Goal: Find specific page/section: Find specific page/section

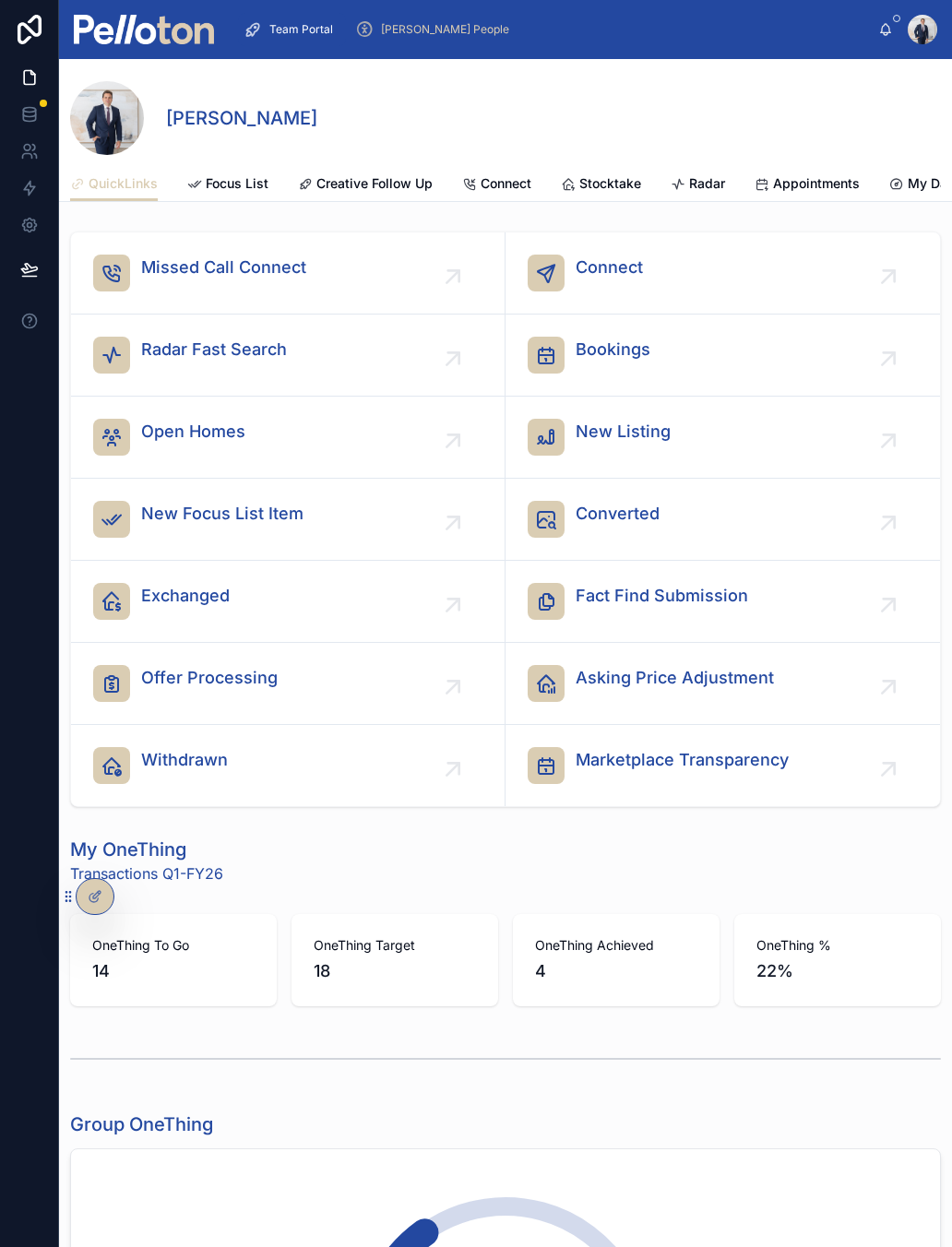
click at [223, 446] on div "Open Homes" at bounding box center [192, 437] width 104 height 37
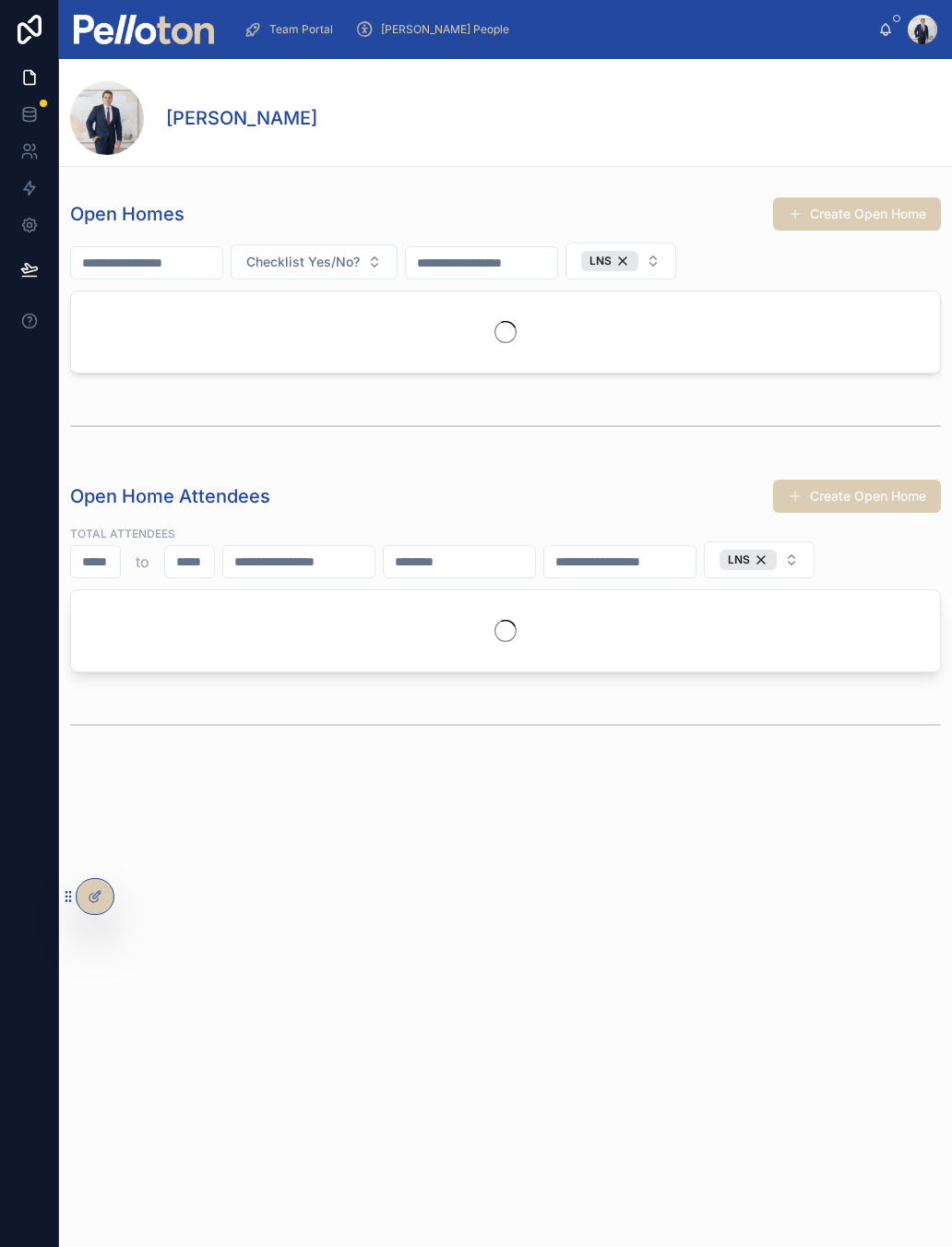
click at [144, 272] on input "text" at bounding box center [146, 263] width 151 height 26
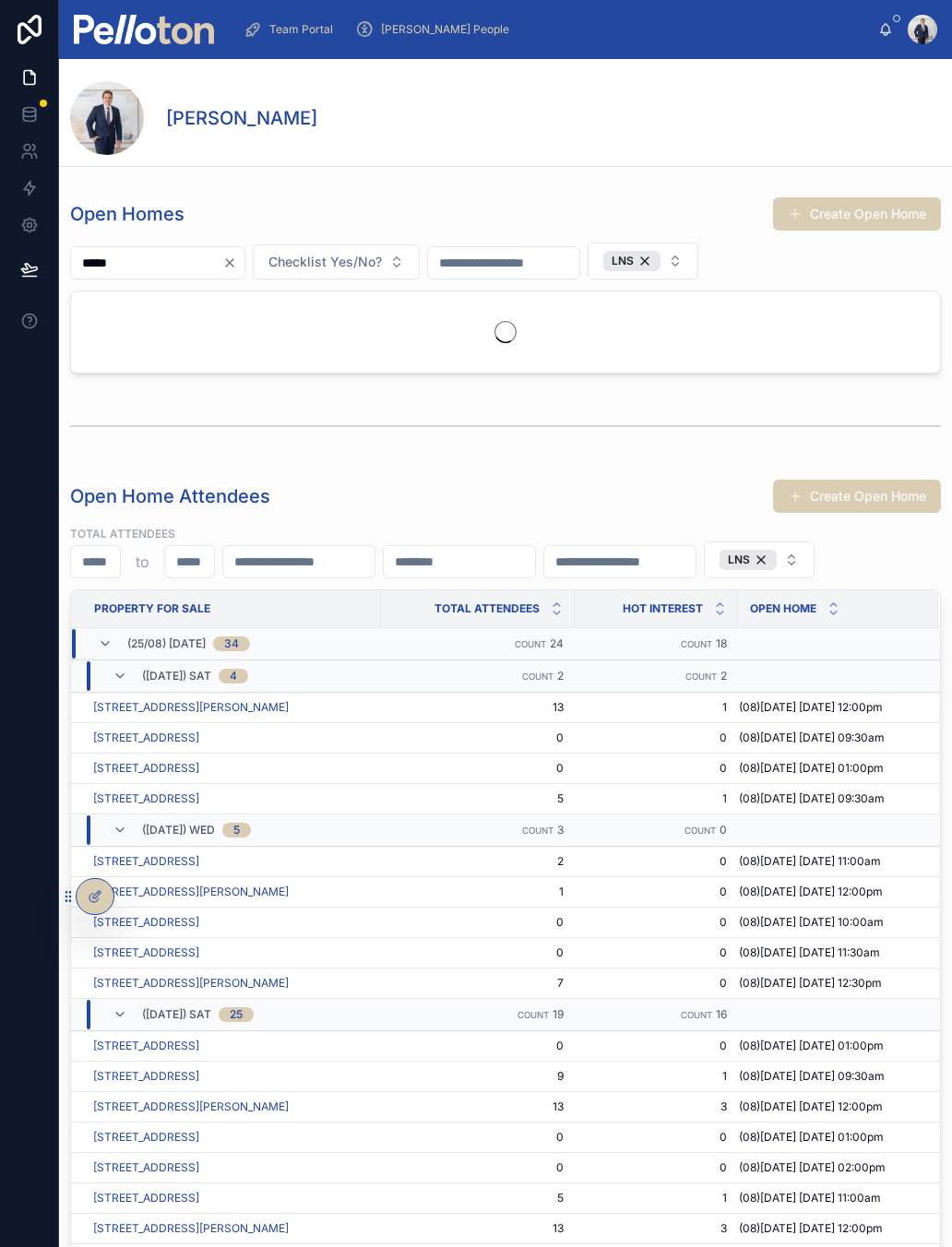
type input "******"
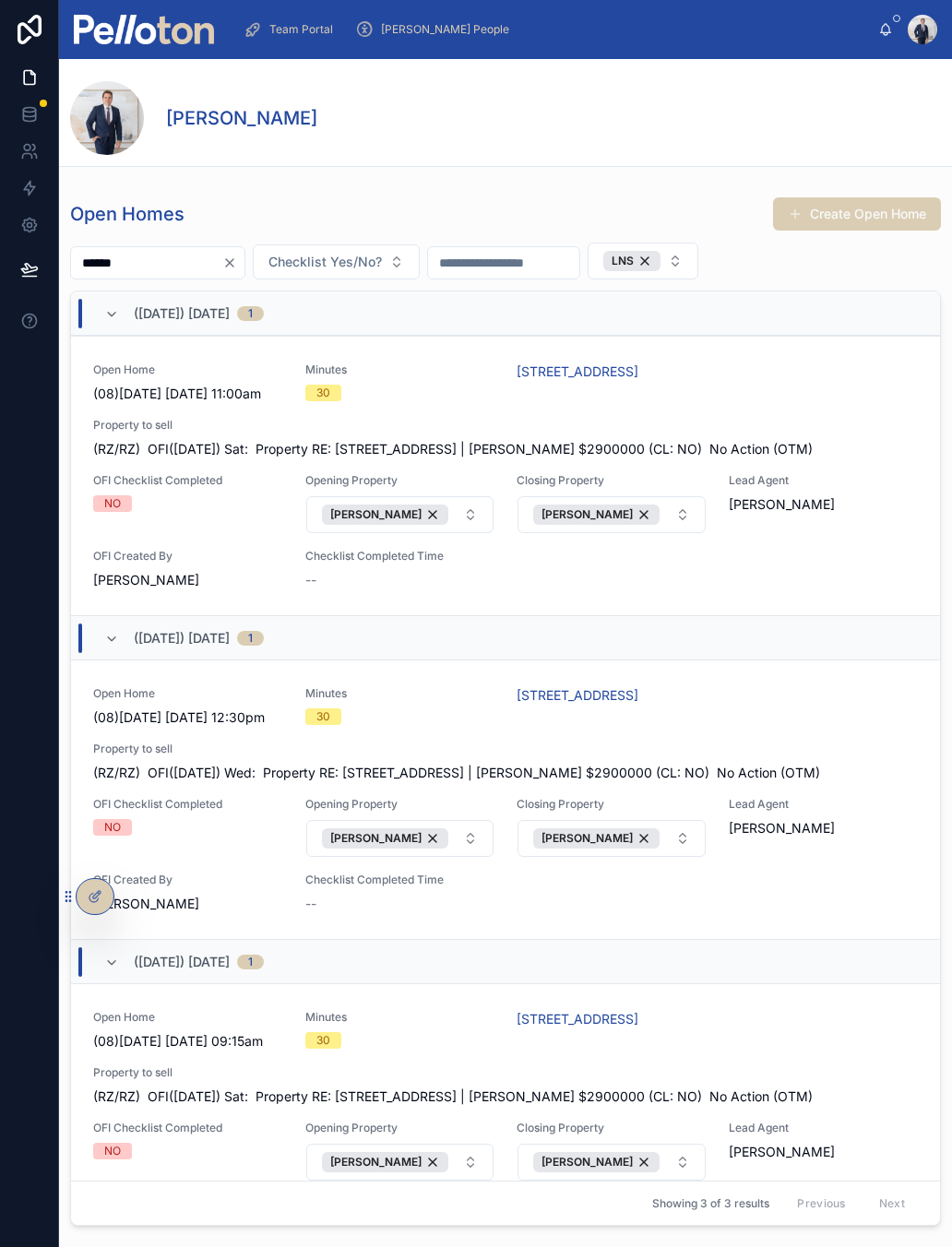
click at [475, 430] on div "Open Home (08)[DATE] [DATE] 11:00am Minutes 30 [STREET_ADDRESS] Property to sel…" at bounding box center [505, 476] width 824 height 227
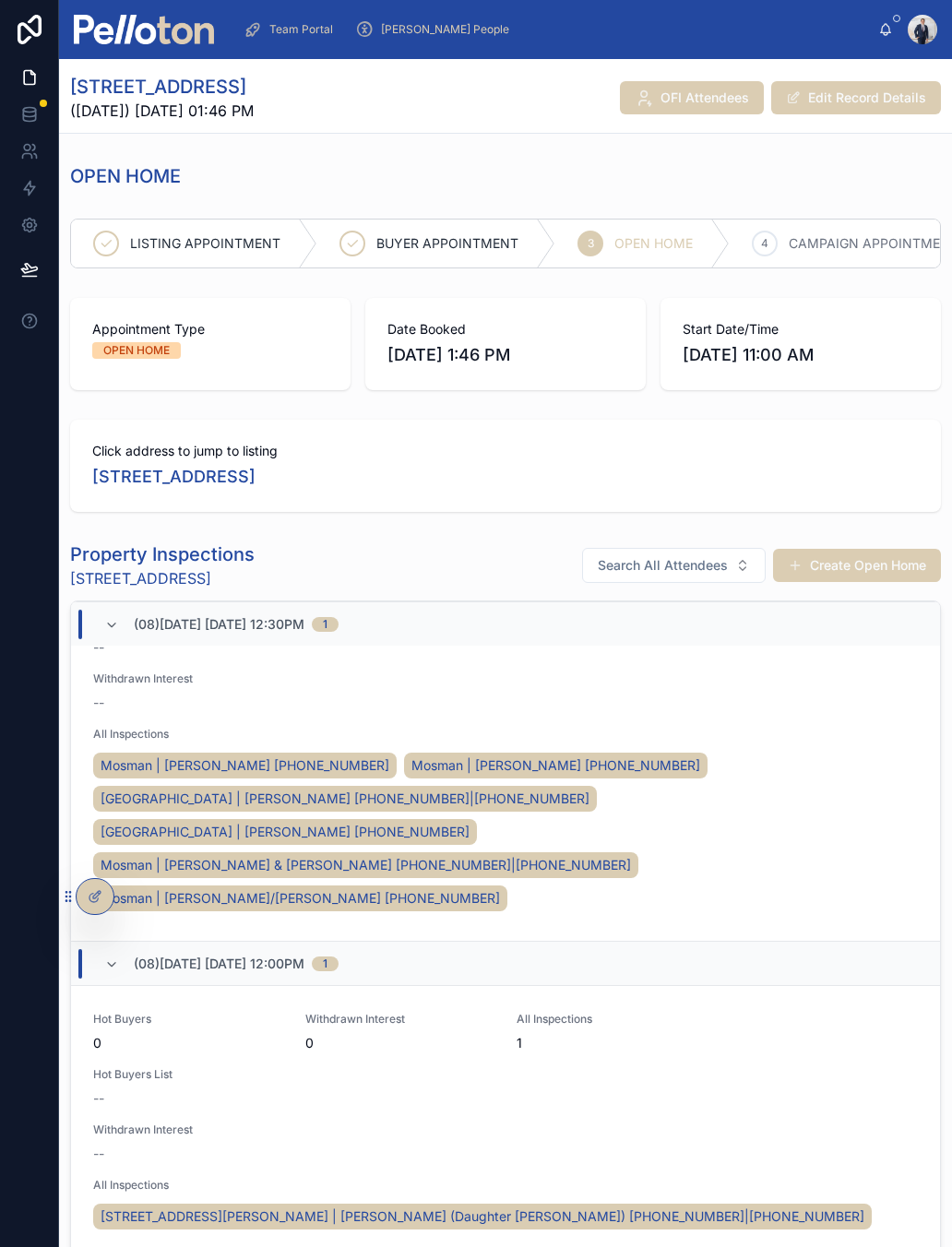
scroll to position [429, 0]
click at [308, 772] on span "Mosman | [PERSON_NAME] [PHONE_NUMBER]" at bounding box center [244, 767] width 288 height 19
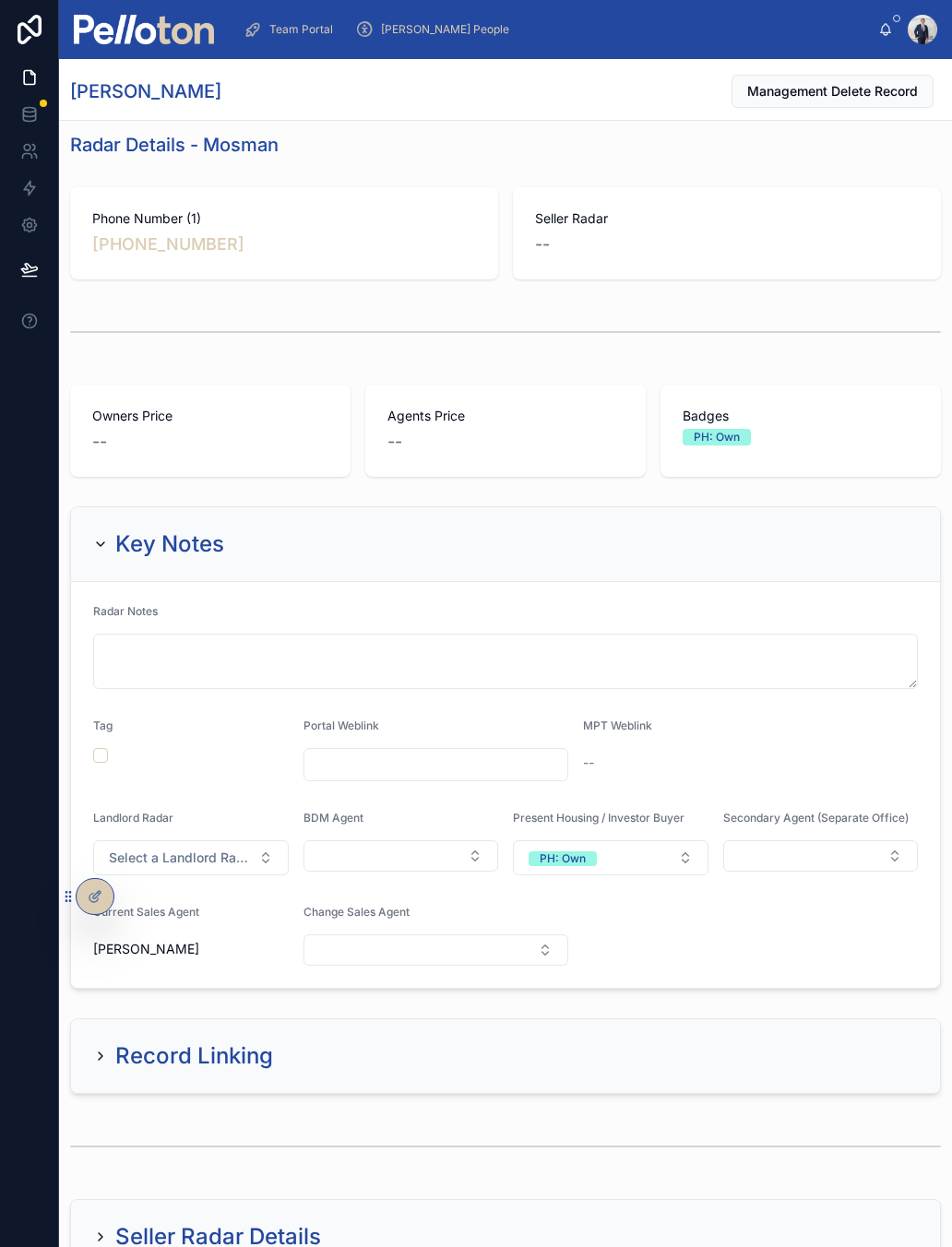
scroll to position [30, 0]
